Goal: Task Accomplishment & Management: Use online tool/utility

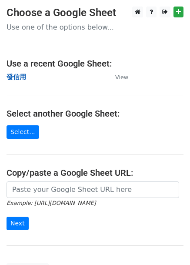
click at [15, 78] on strong "發信用" at bounding box center [17, 77] width 20 height 8
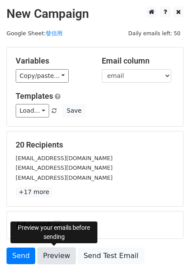
click at [60, 250] on link "Preview" at bounding box center [56, 255] width 38 height 17
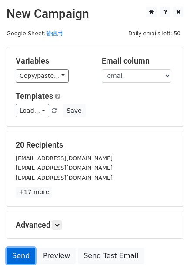
click at [24, 253] on link "Send" at bounding box center [21, 255] width 29 height 17
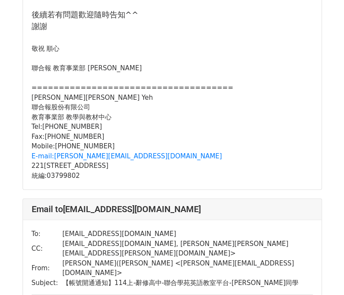
select select "en"
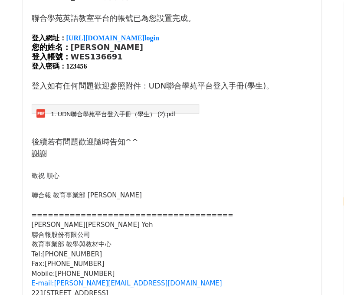
scroll to position [2520, 0]
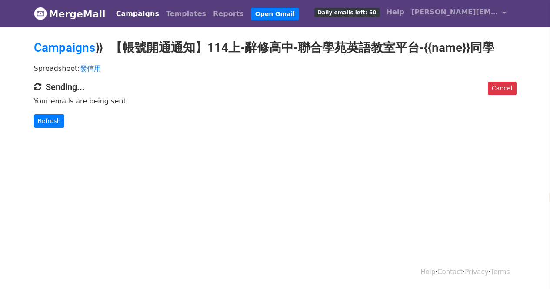
select select "en"
click at [47, 123] on link "Refresh" at bounding box center [49, 120] width 31 height 13
select select "en"
